Goal: Complete application form

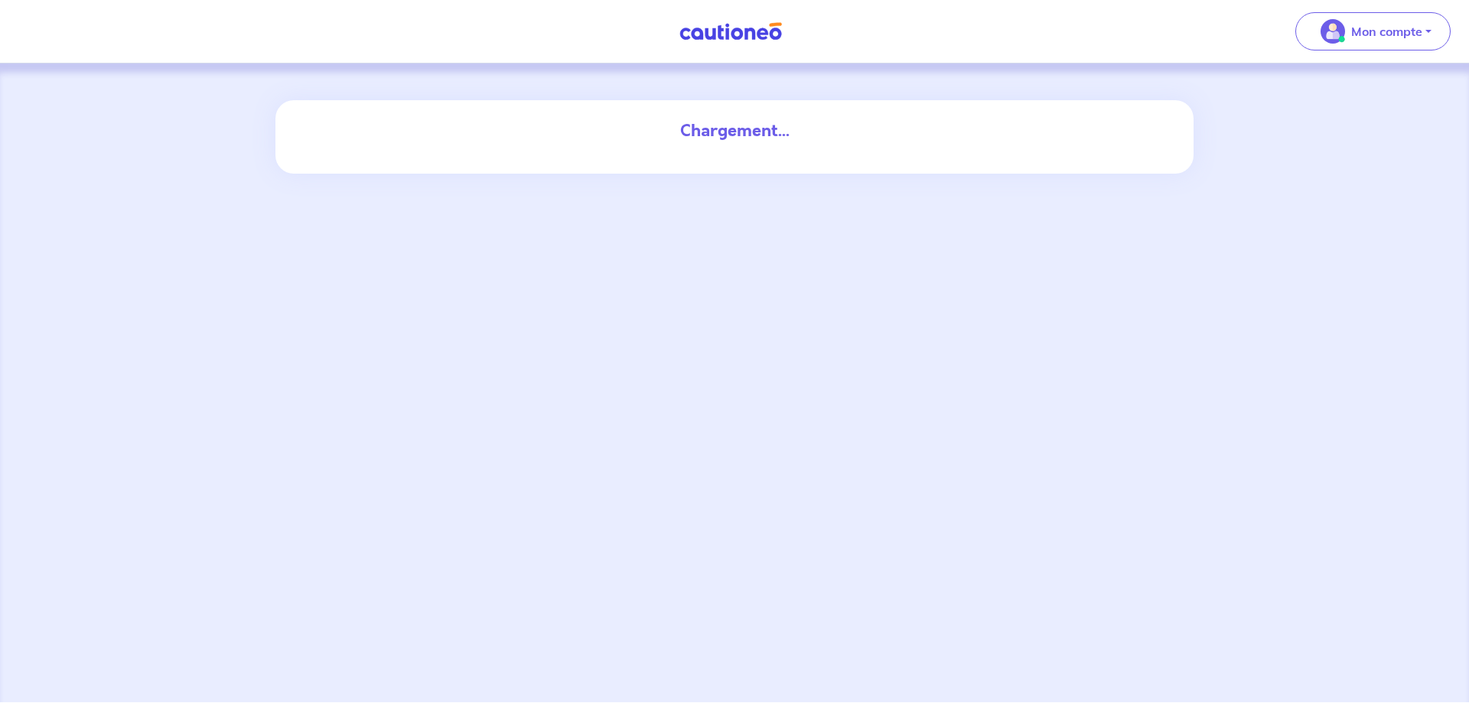
click at [722, 132] on div "Chargement..." at bounding box center [734, 131] width 827 height 24
click at [884, 158] on div "Chargement..." at bounding box center [734, 130] width 845 height 61
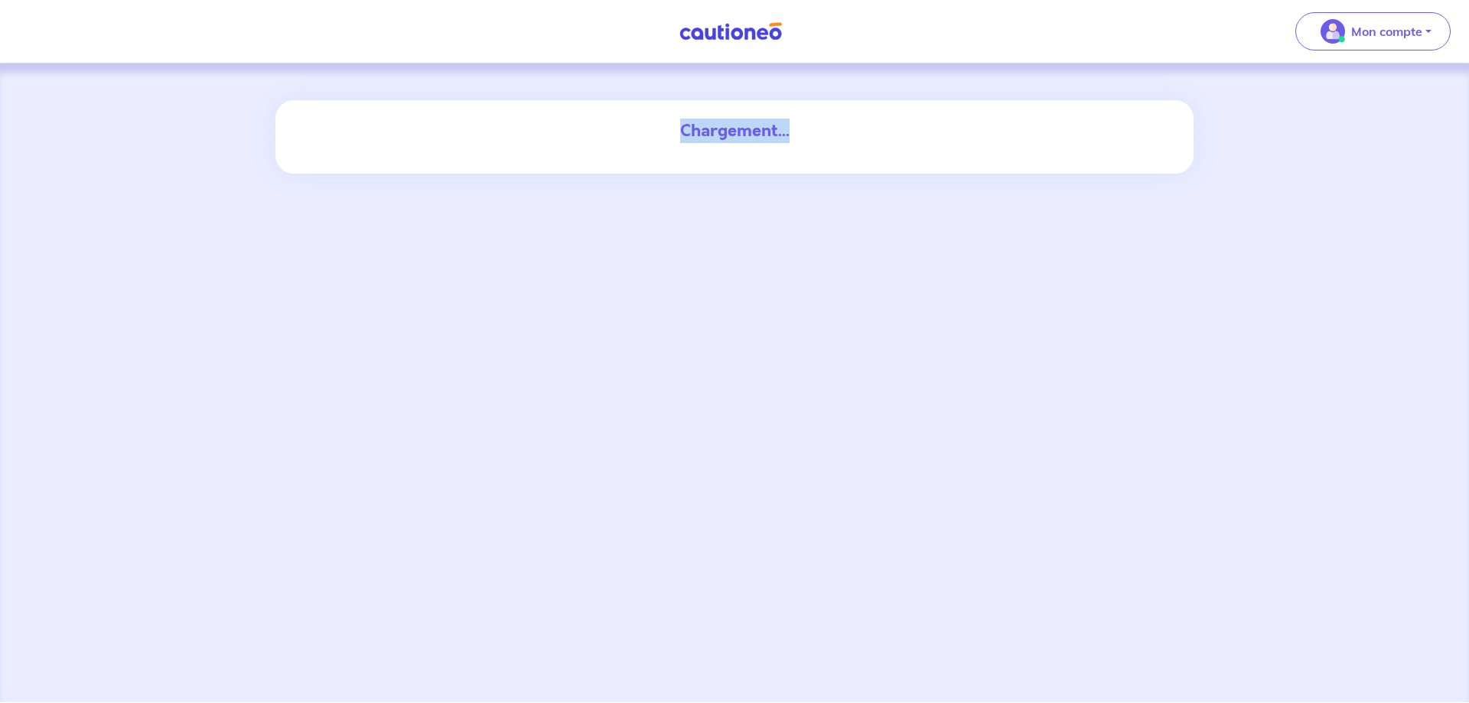
click at [884, 158] on div "Chargement..." at bounding box center [734, 130] width 845 height 61
